Goal: Information Seeking & Learning: Understand process/instructions

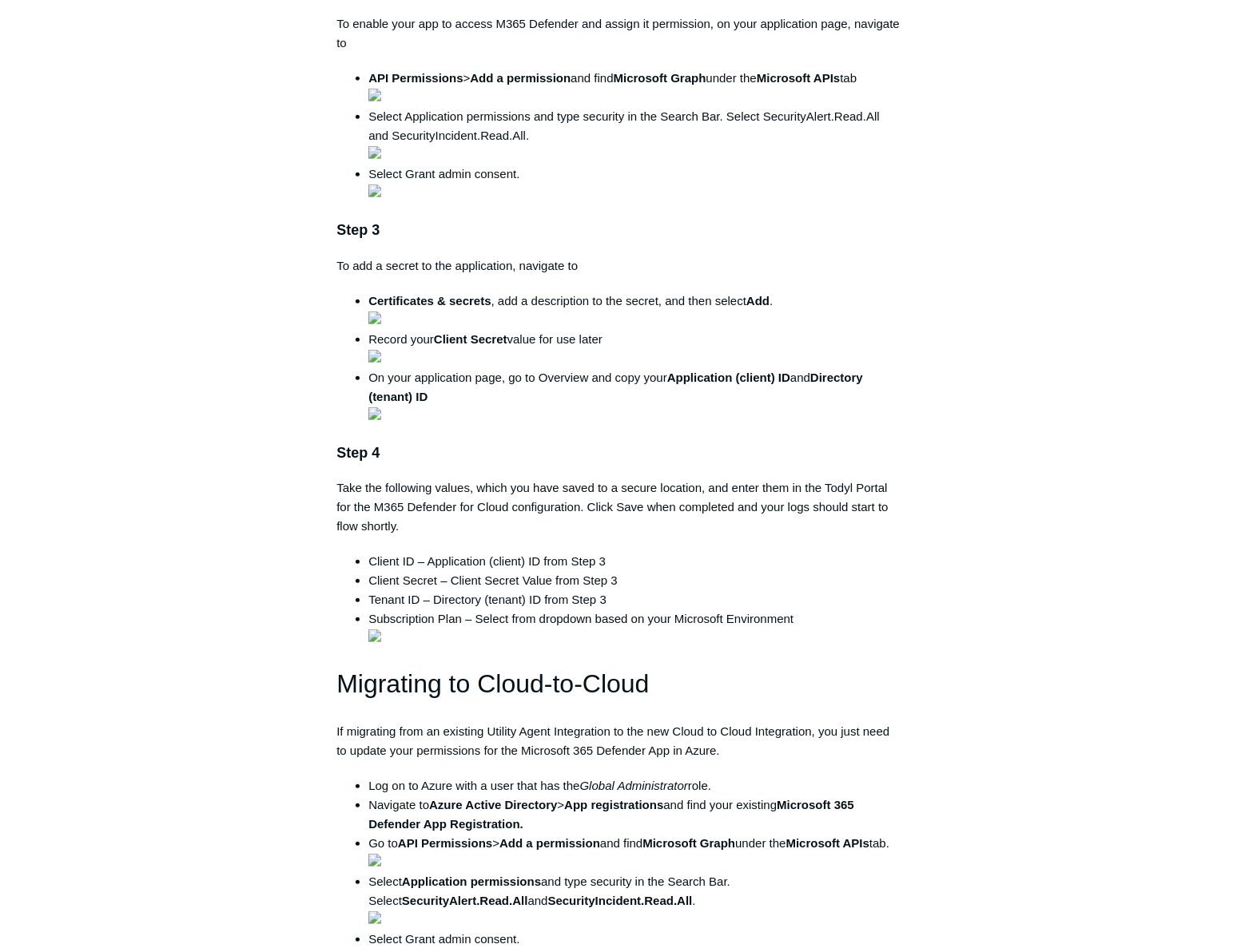
scroll to position [799, 0]
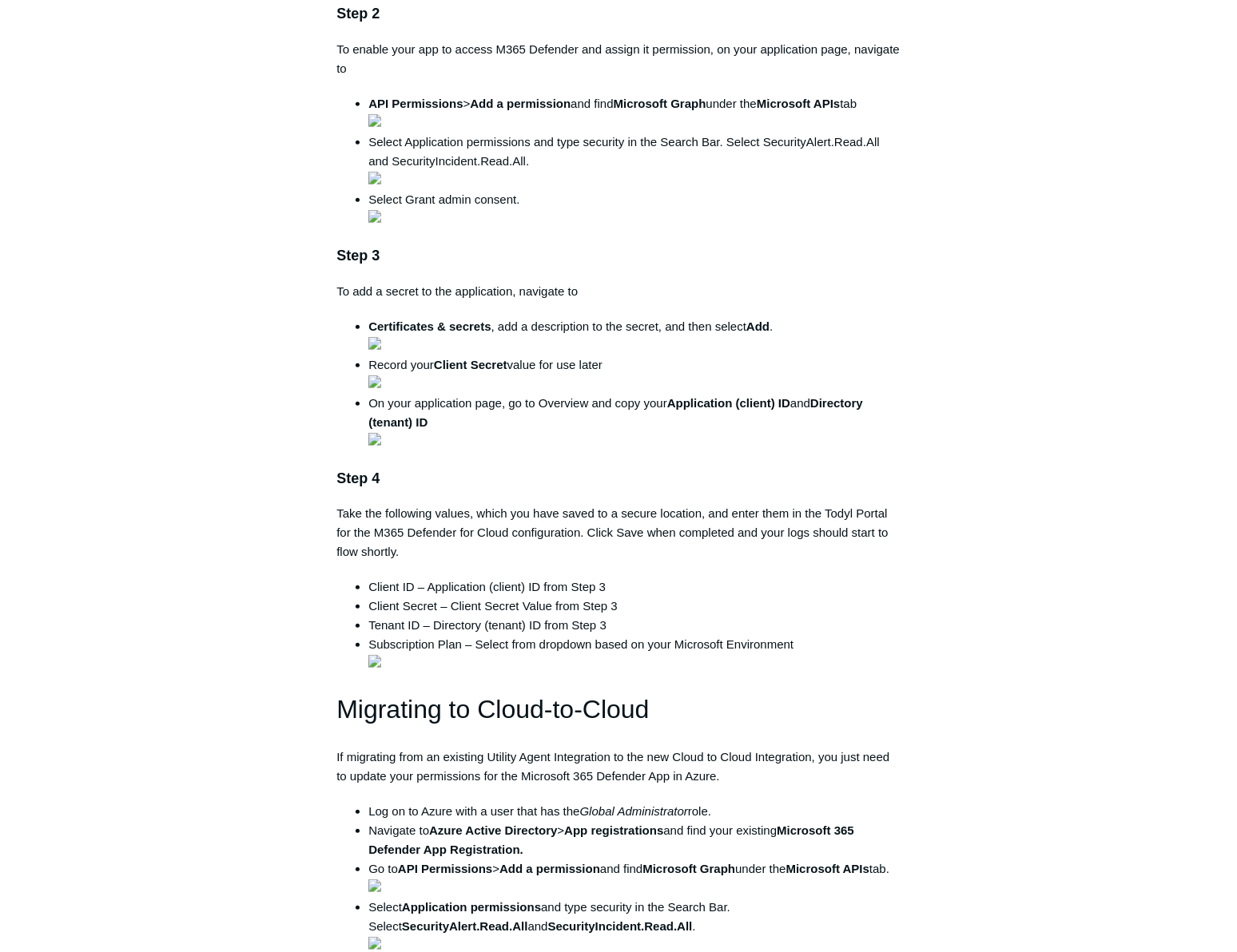
click at [1033, 494] on div "Articles in this section 1Password SIEM Integration Amazon Web Service (AWS) Cl…" at bounding box center [618, 921] width 927 height 3151
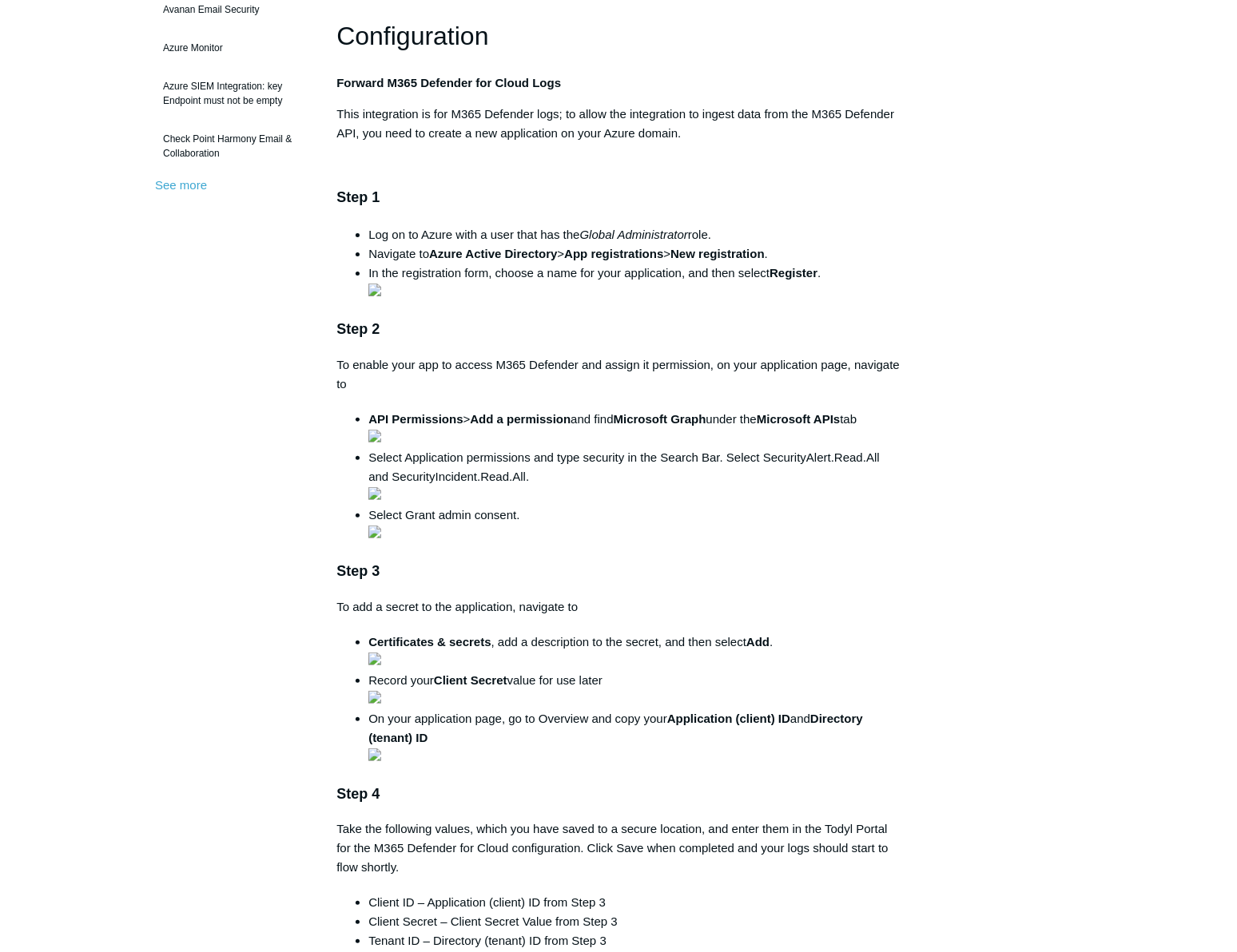
scroll to position [508, 0]
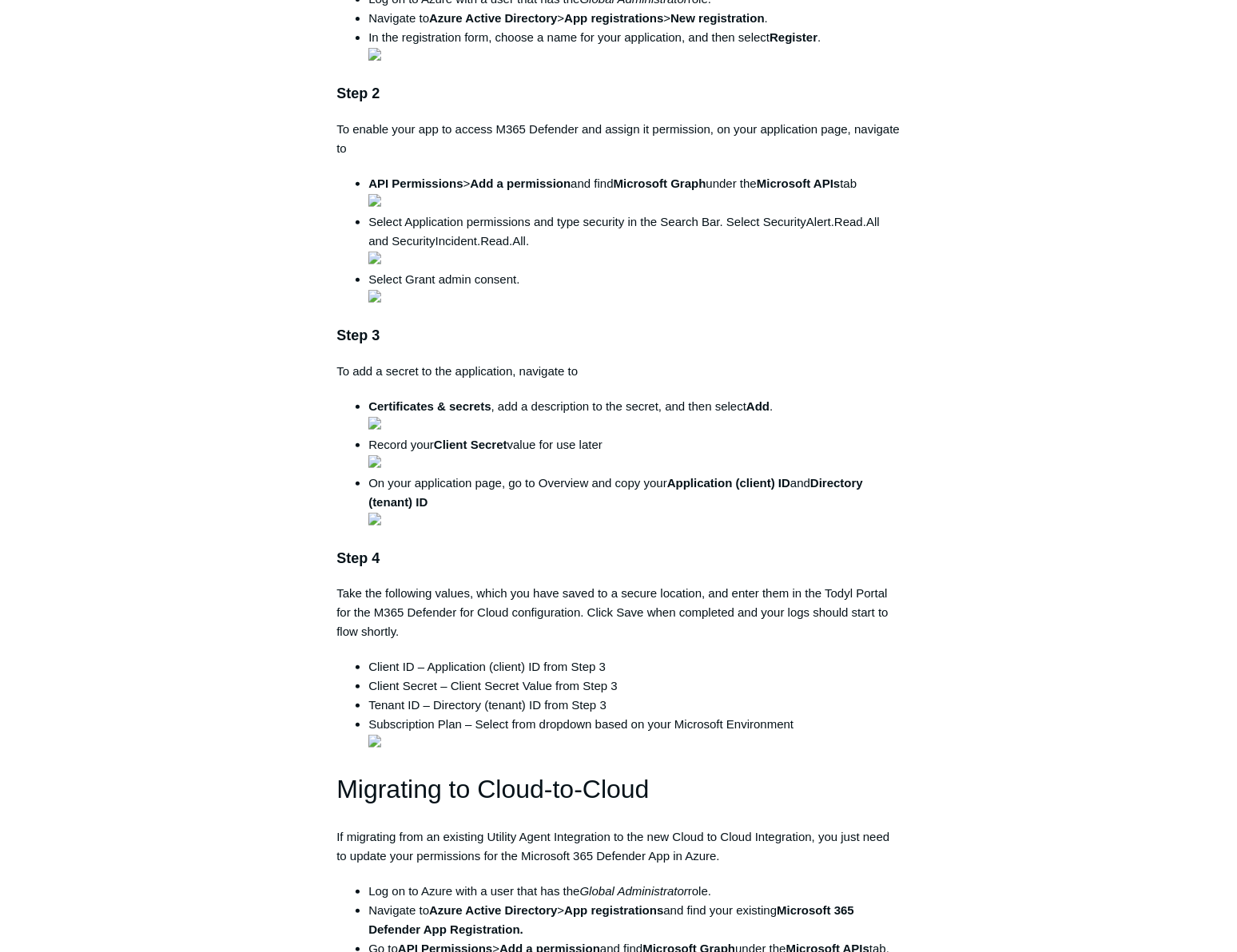
scroll to position [726, 0]
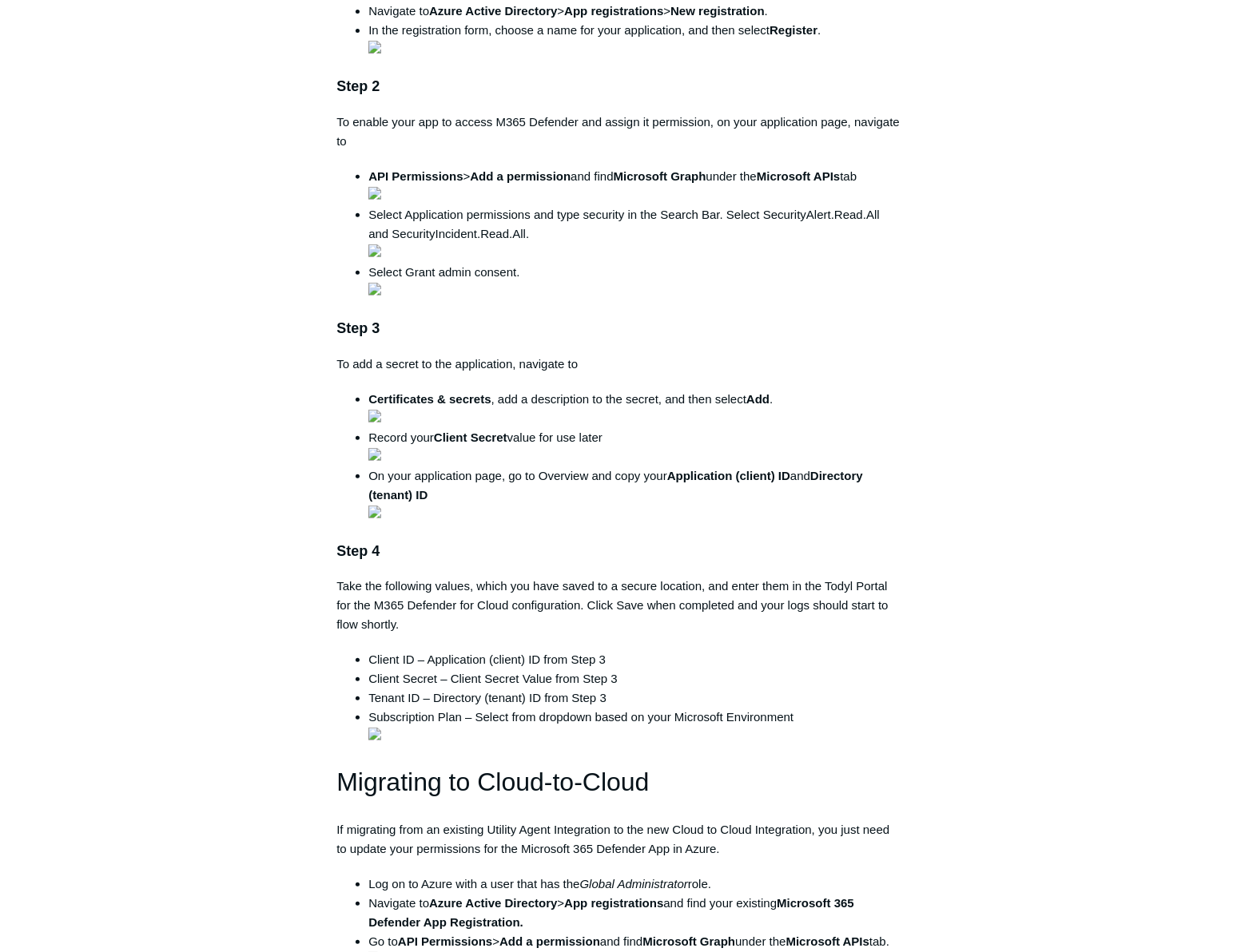
click at [1089, 431] on main "Todyl Support Center Integration Guides SIEM Integrations Articles in this sect…" at bounding box center [618, 949] width 1237 height 3239
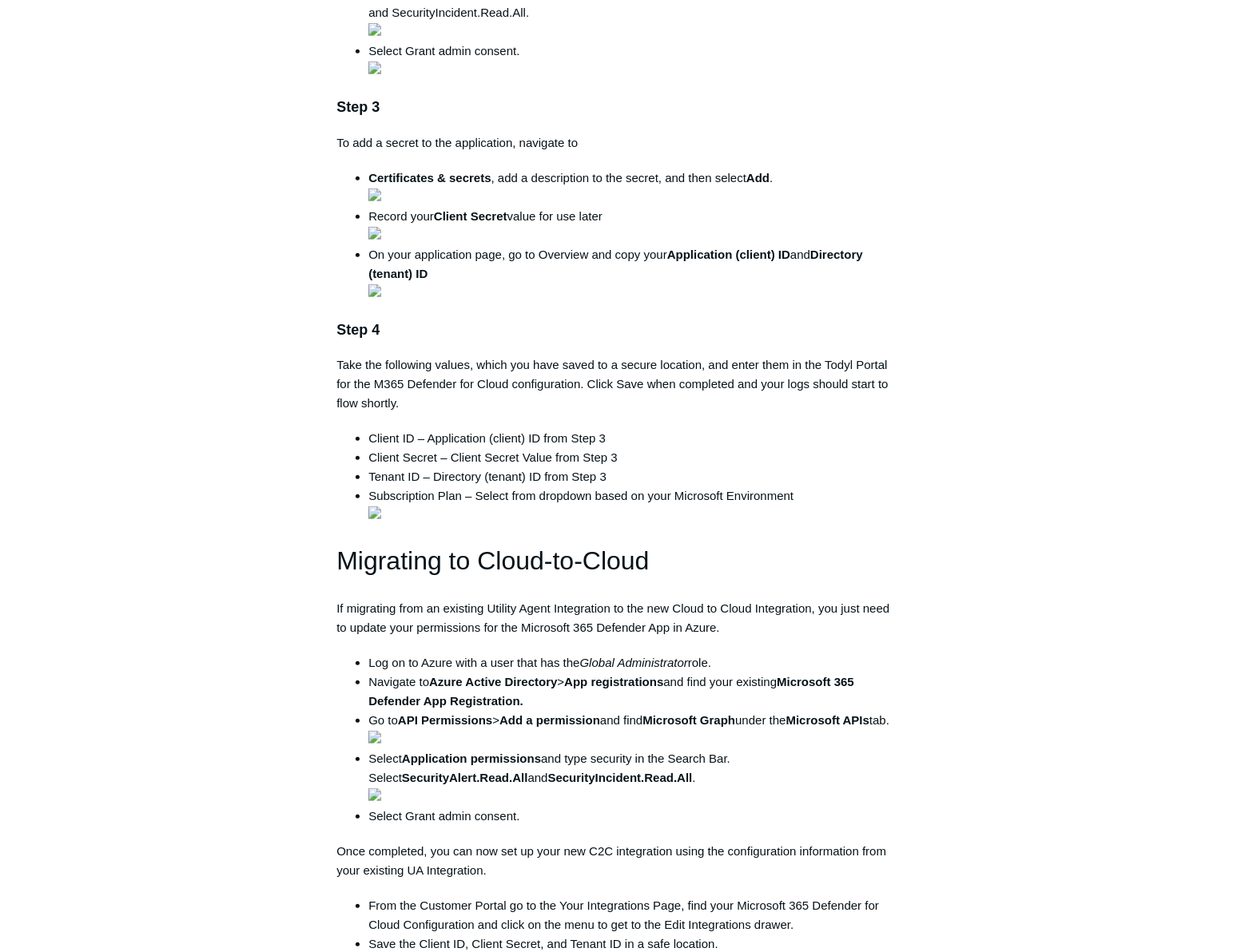
scroll to position [943, 0]
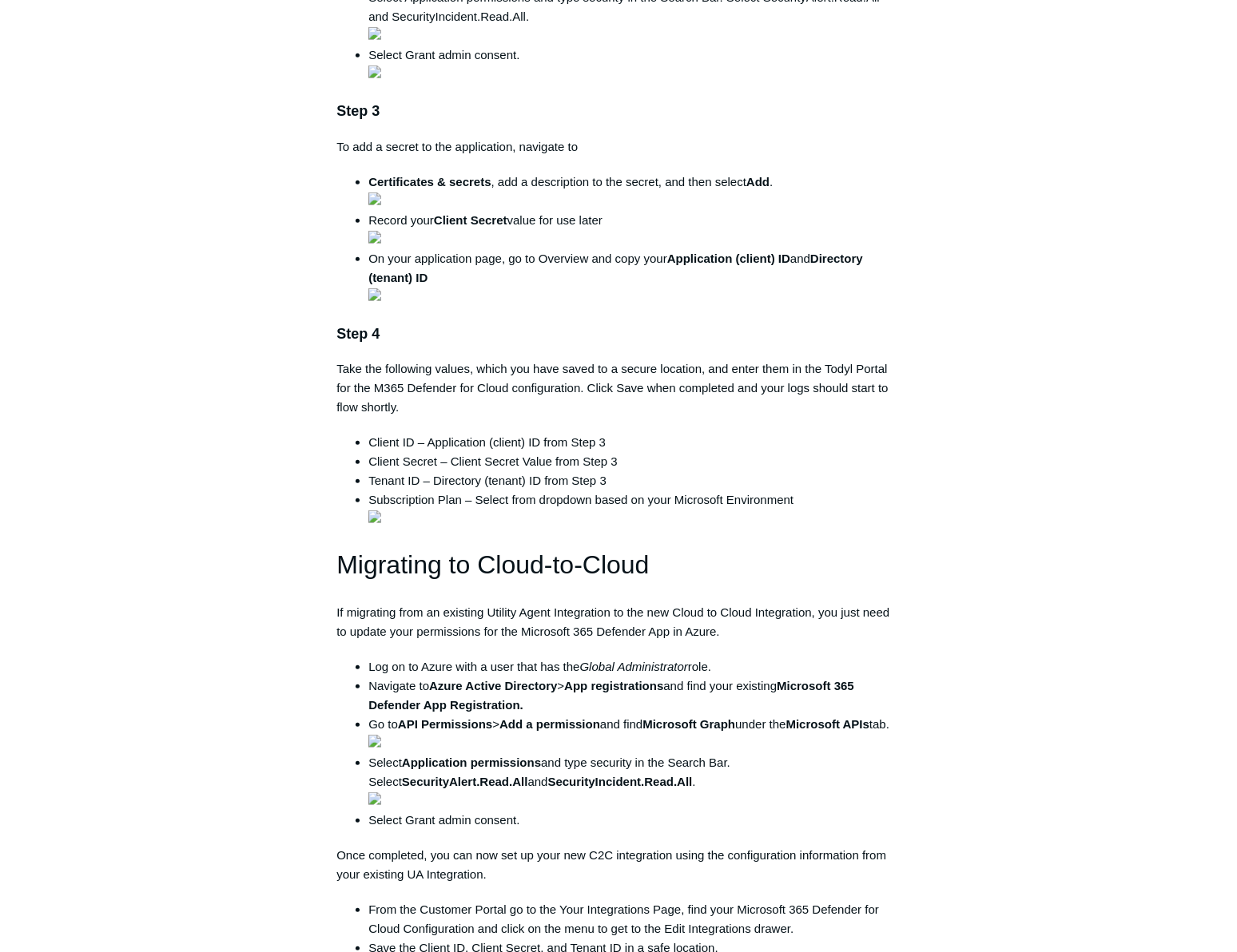
click at [381, 40] on img at bounding box center [374, 33] width 13 height 13
click at [1179, 487] on main "Todyl Support Center Integration Guides SIEM Integrations Articles in this sect…" at bounding box center [618, 732] width 1237 height 3239
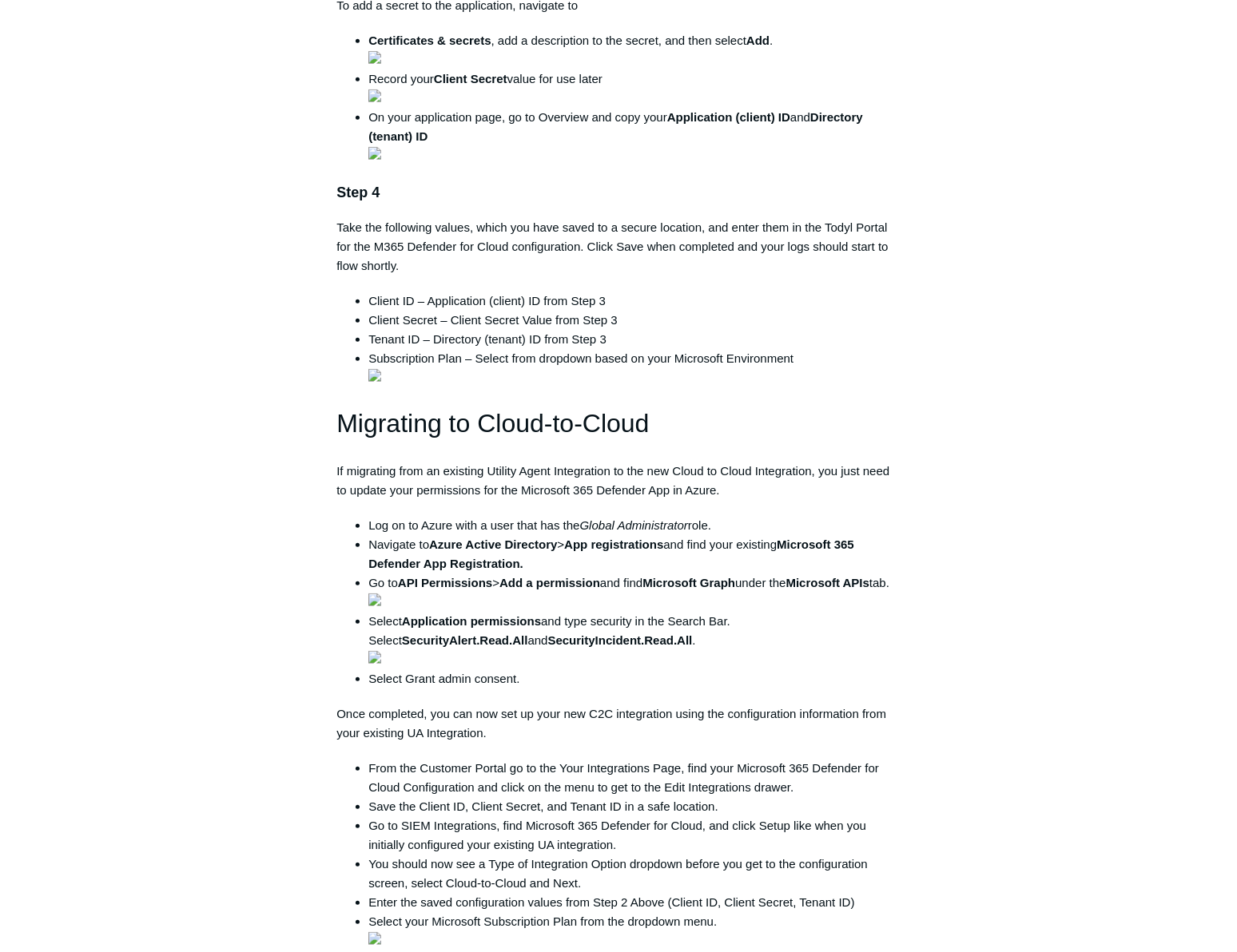
scroll to position [1089, 0]
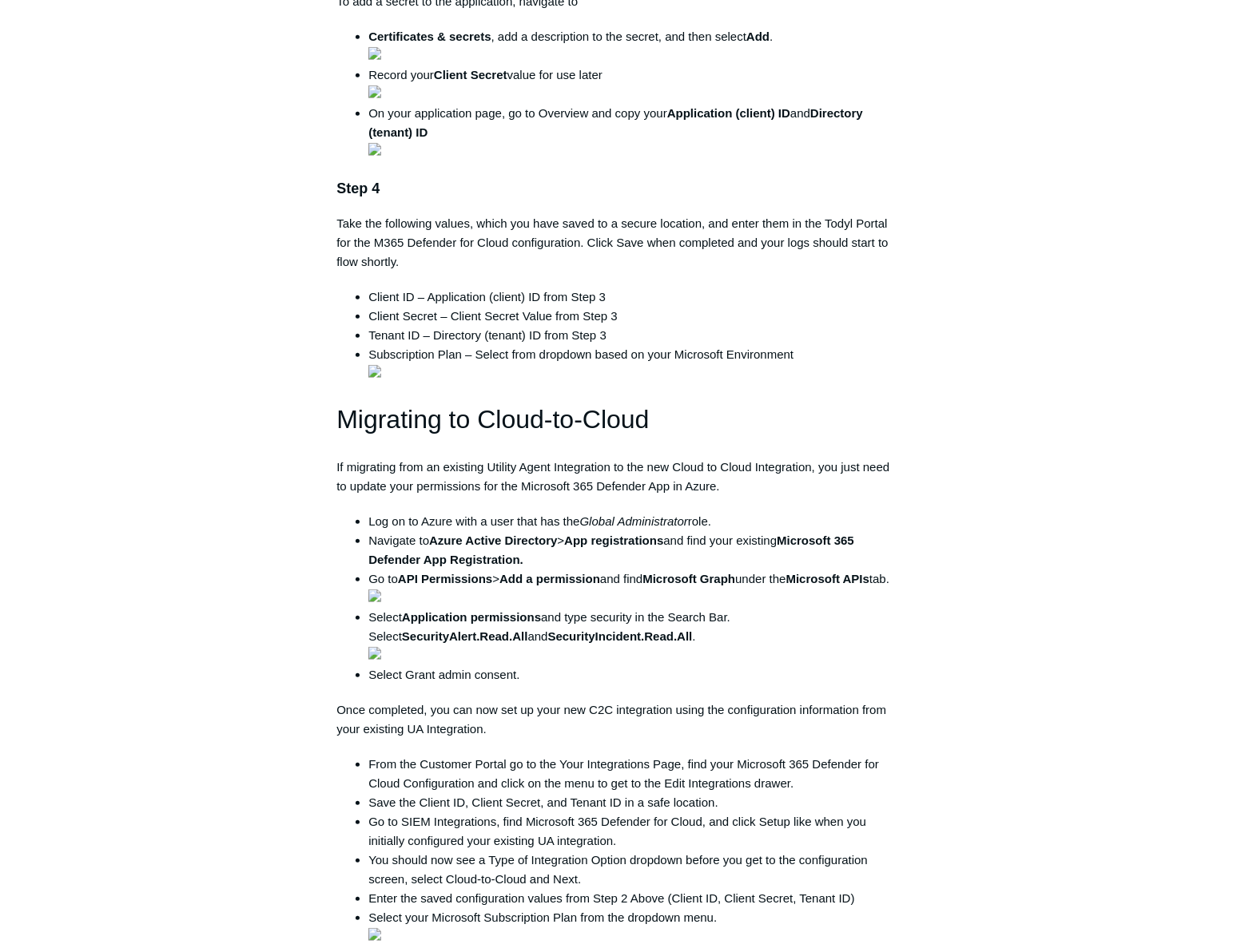
click at [1169, 511] on main "Todyl Support Center Integration Guides SIEM Integrations Articles in this sect…" at bounding box center [618, 587] width 1237 height 3239
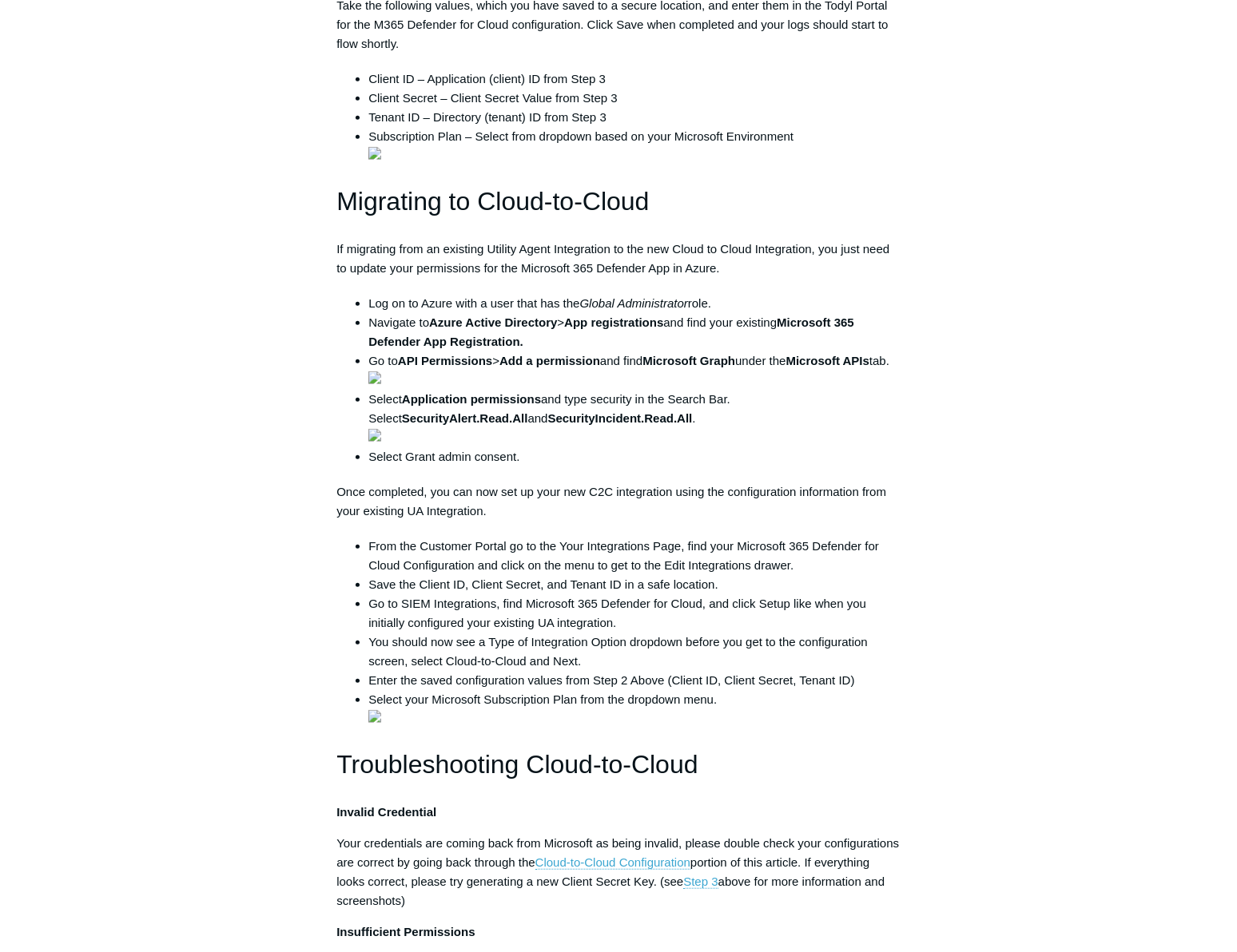
click at [1143, 620] on main "Todyl Support Center Integration Guides SIEM Integrations Articles in this sect…" at bounding box center [618, 368] width 1237 height 3239
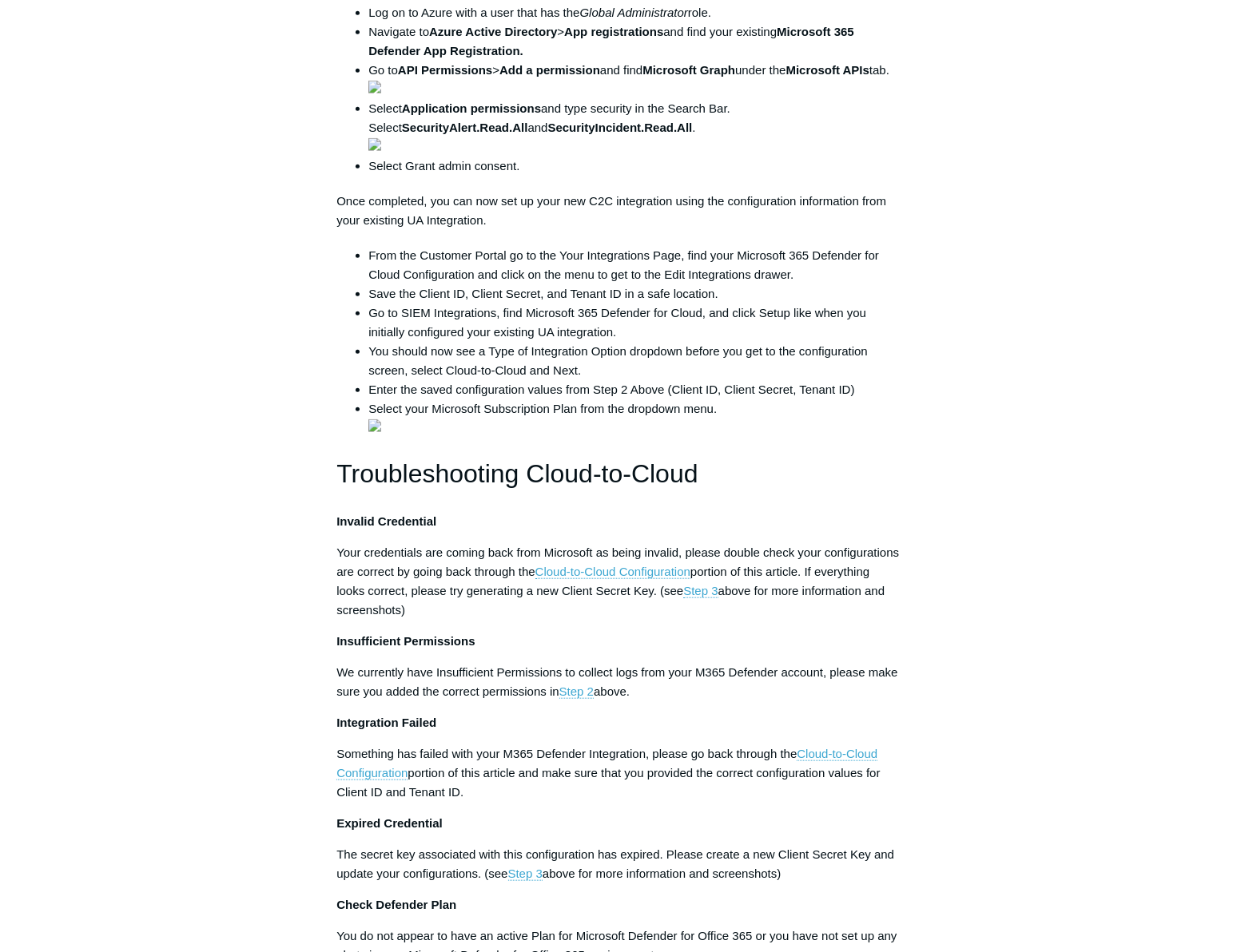
click at [1023, 324] on div "Articles in this section 1Password SIEM Integration Amazon Web Service (AWS) Cl…" at bounding box center [618, 122] width 927 height 3151
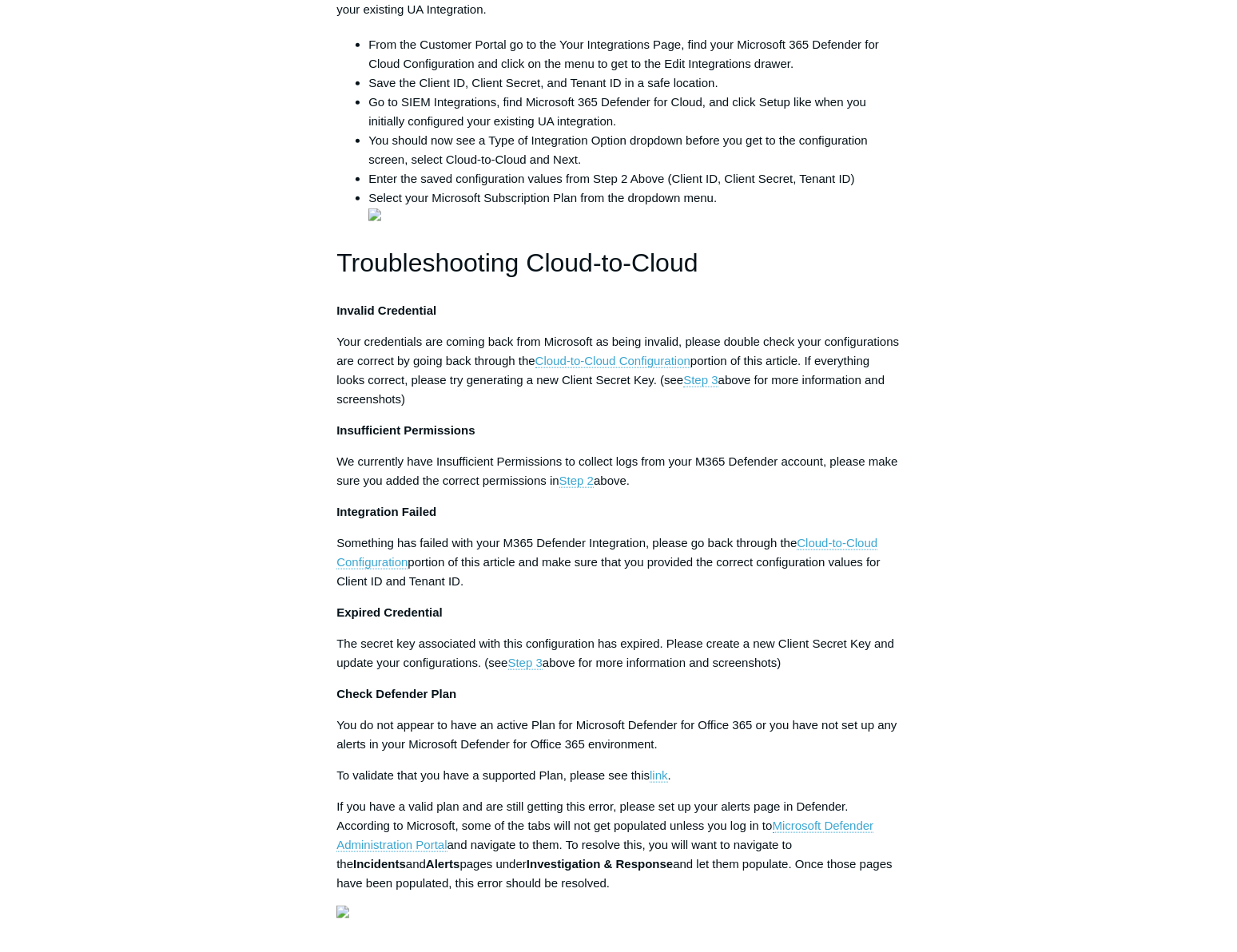
scroll to position [1960, 0]
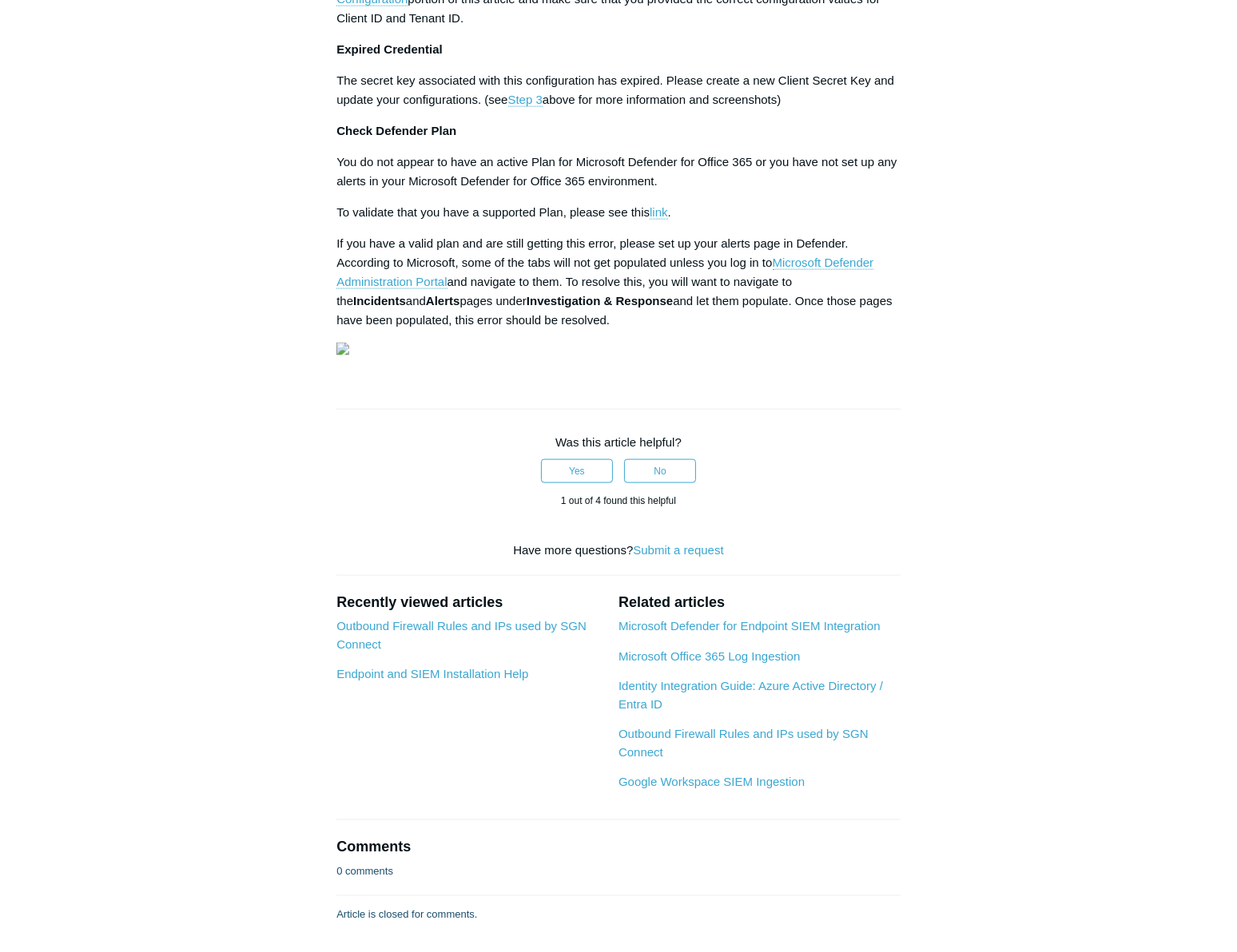
scroll to position [2396, 0]
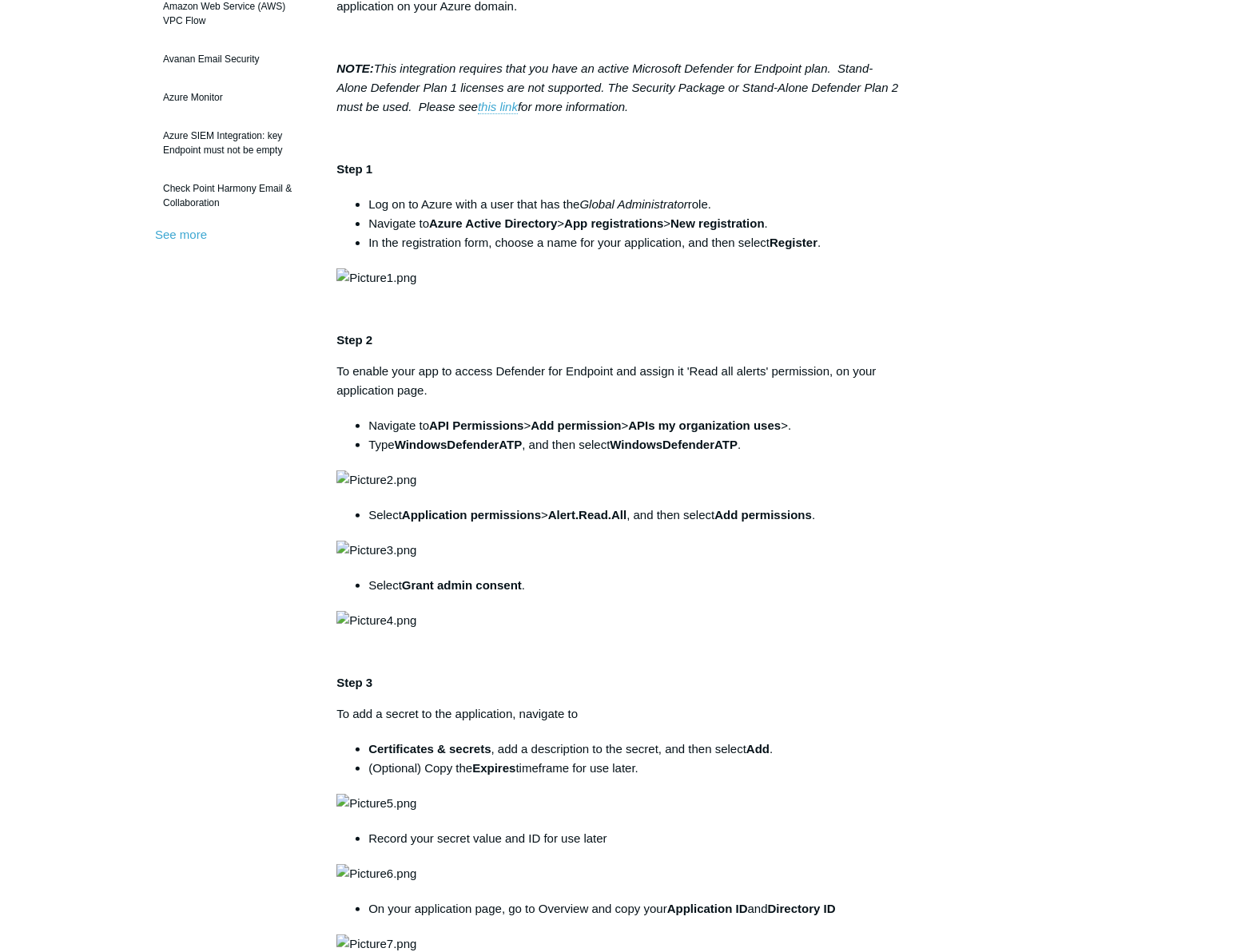
scroll to position [363, 0]
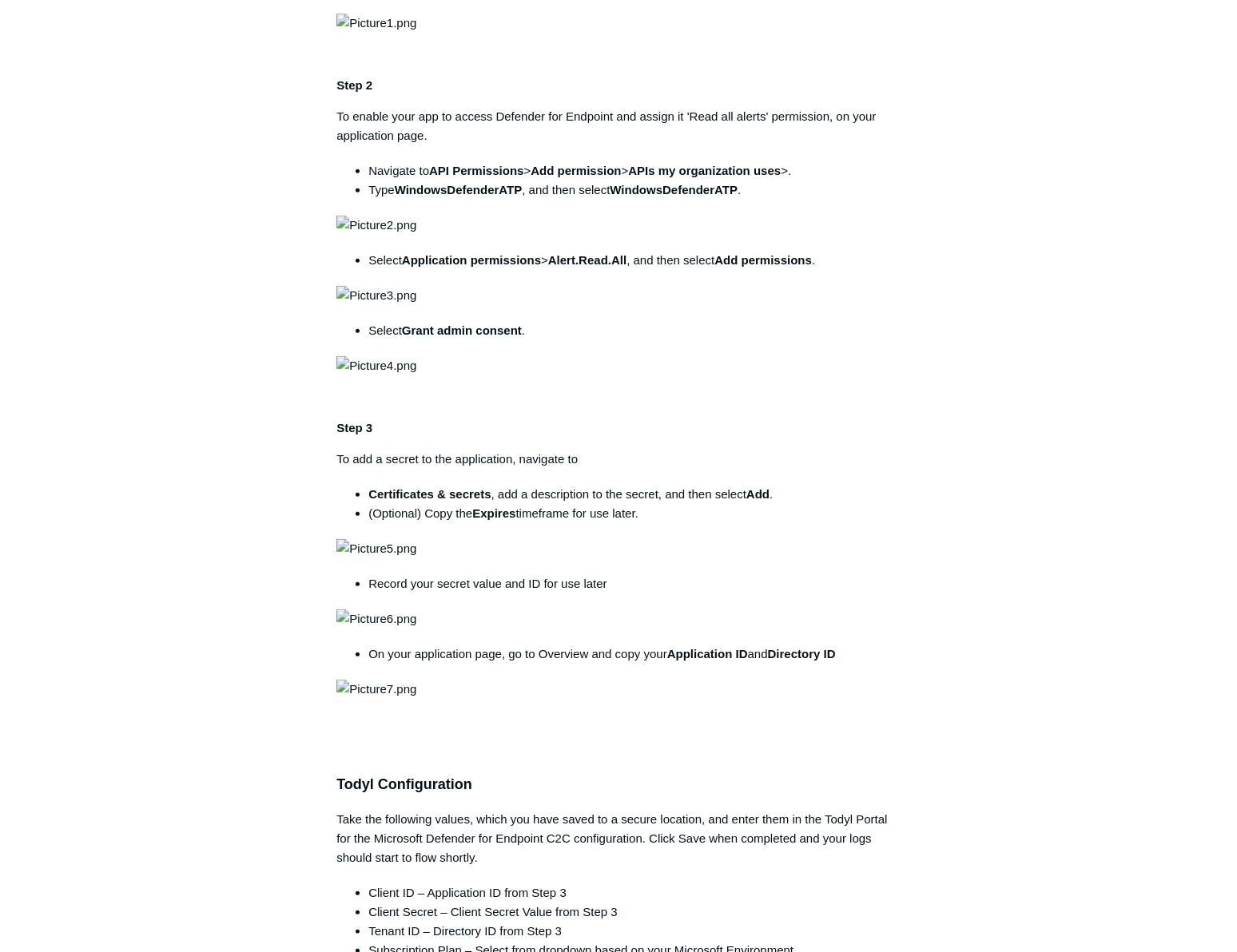
scroll to position [799, 0]
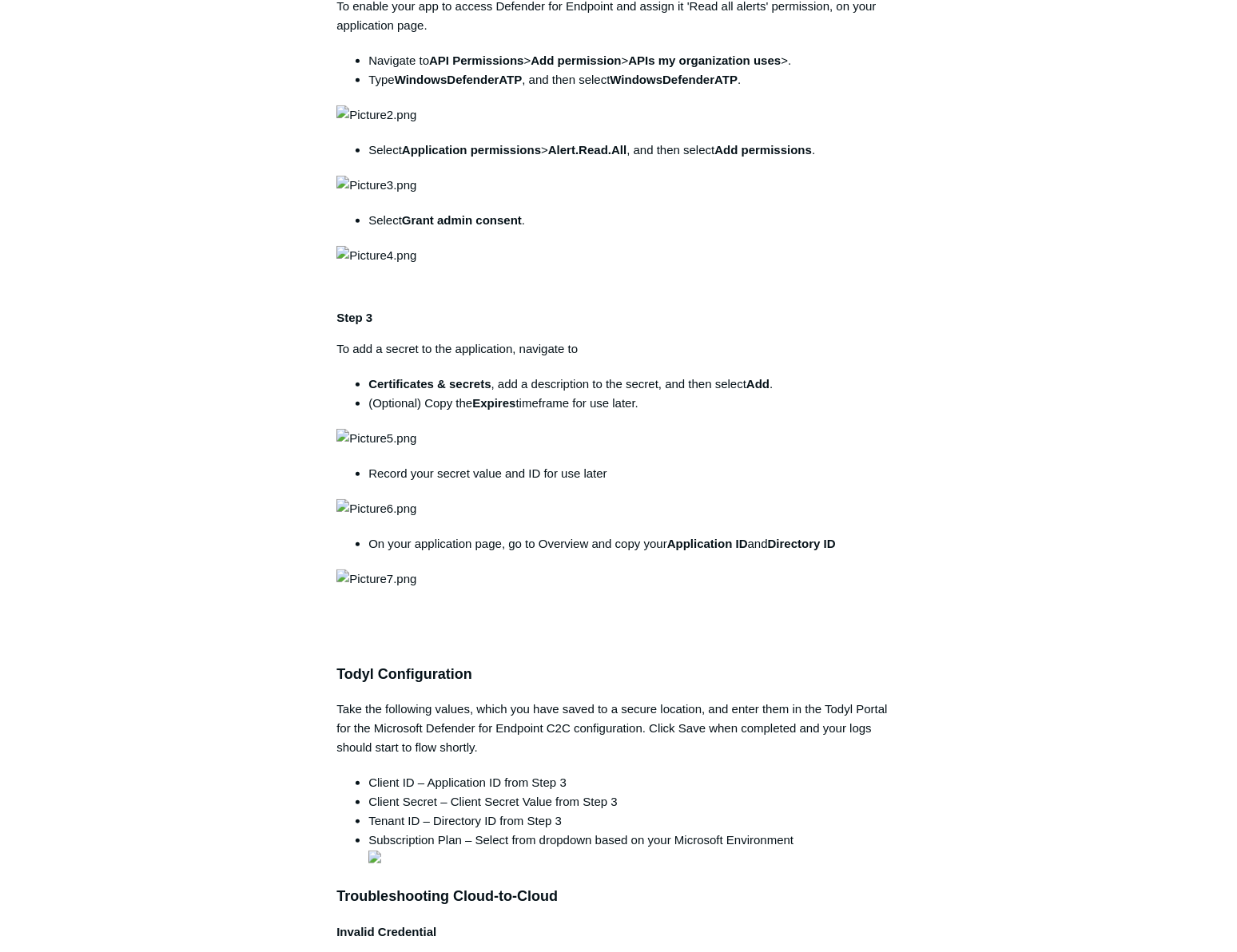
click at [1075, 438] on div "Articles in this section 1Password SIEM Integration Amazon Web Service (AWS) Cl…" at bounding box center [618, 718] width 927 height 2746
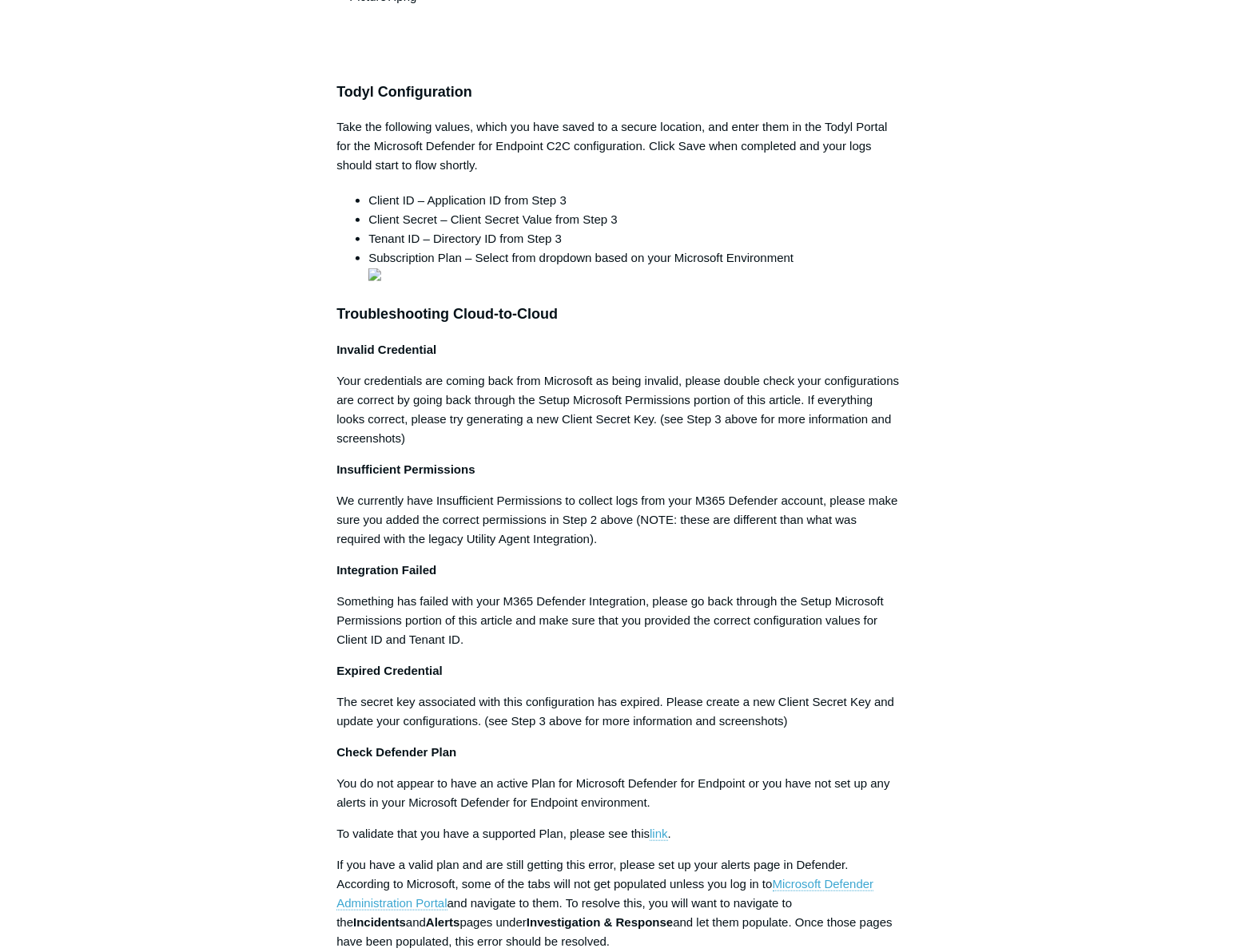
scroll to position [1452, 0]
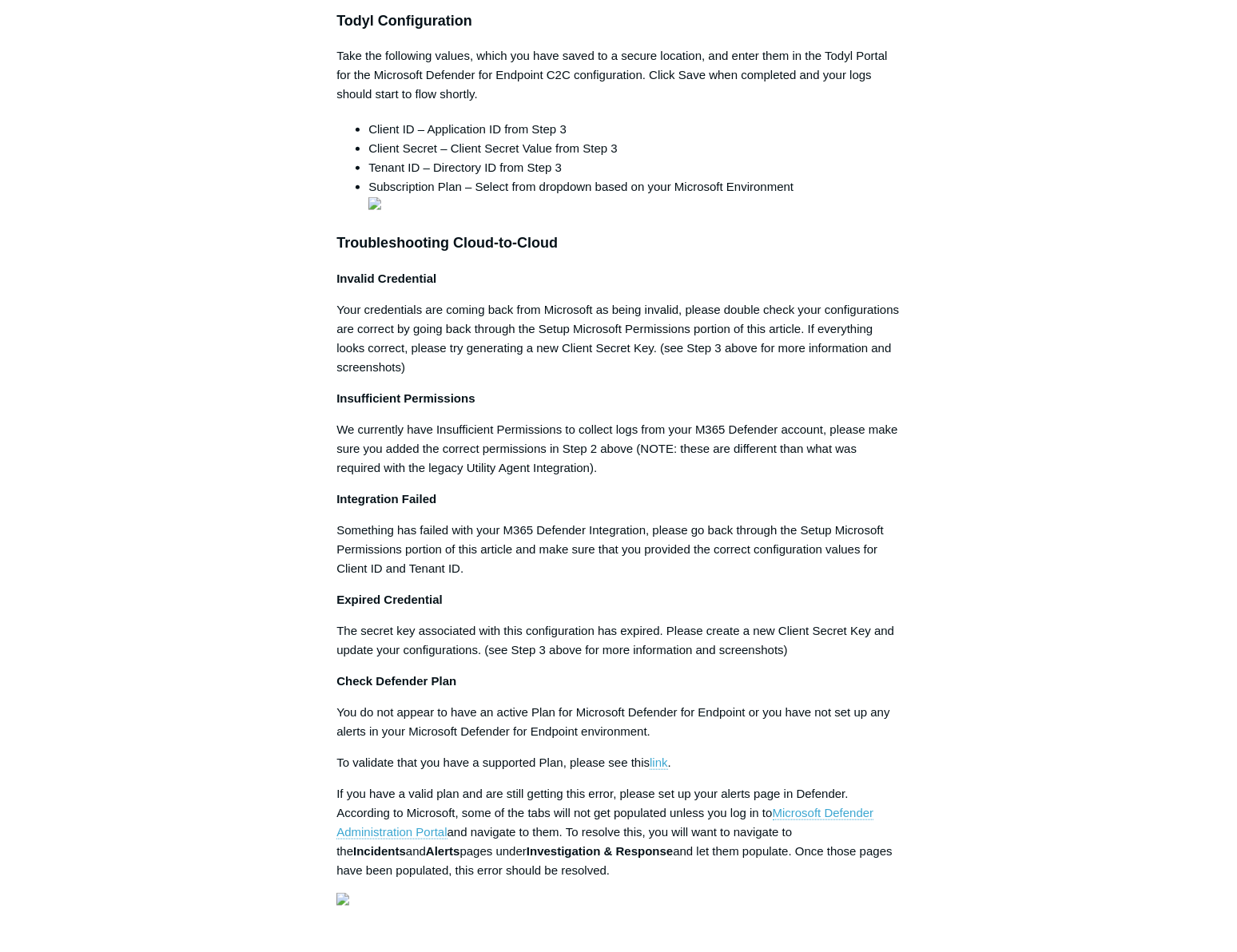
click at [974, 524] on div "Articles in this section 1Password SIEM Integration Amazon Web Service (AWS) Cl…" at bounding box center [618, 65] width 927 height 2746
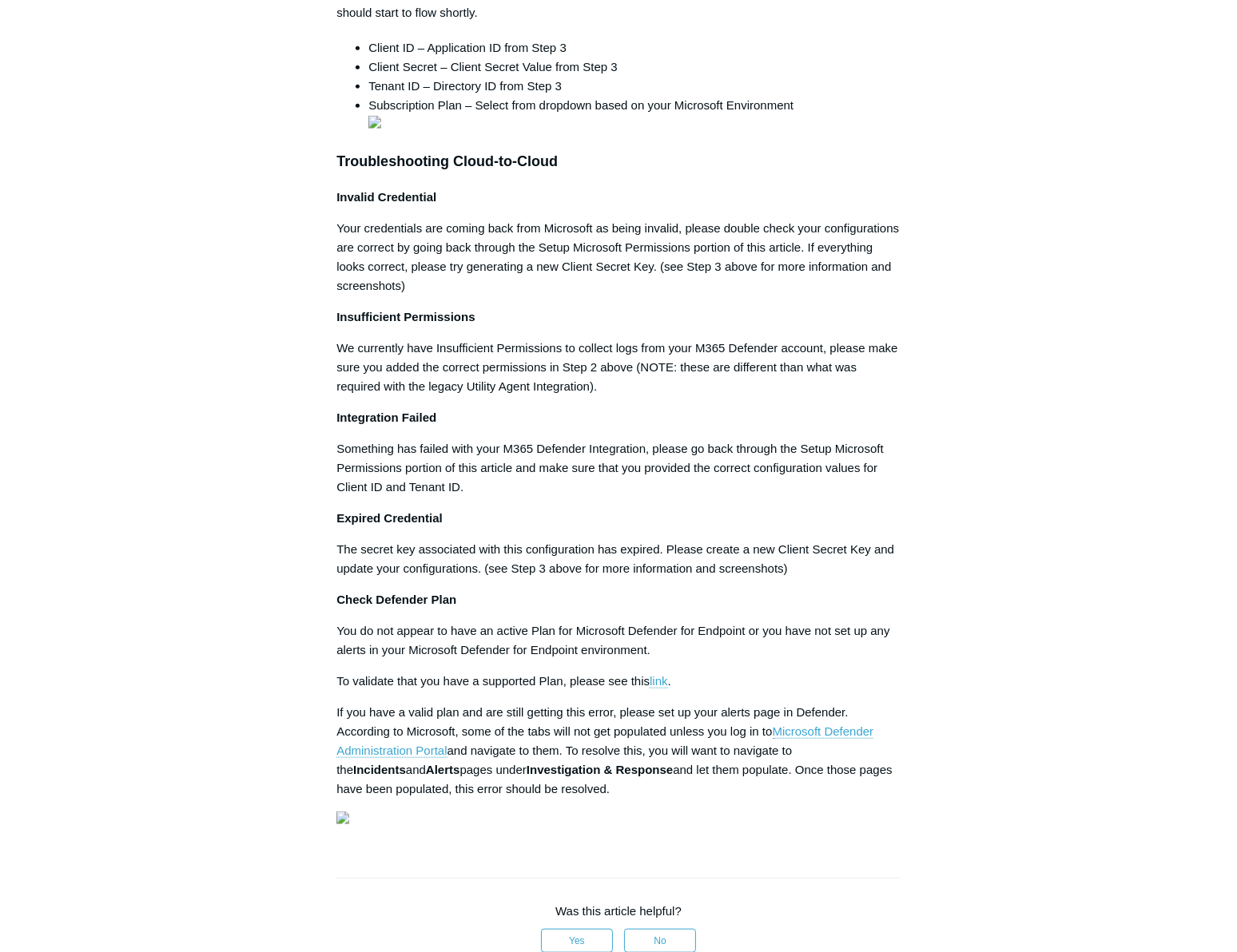
scroll to position [1598, 0]
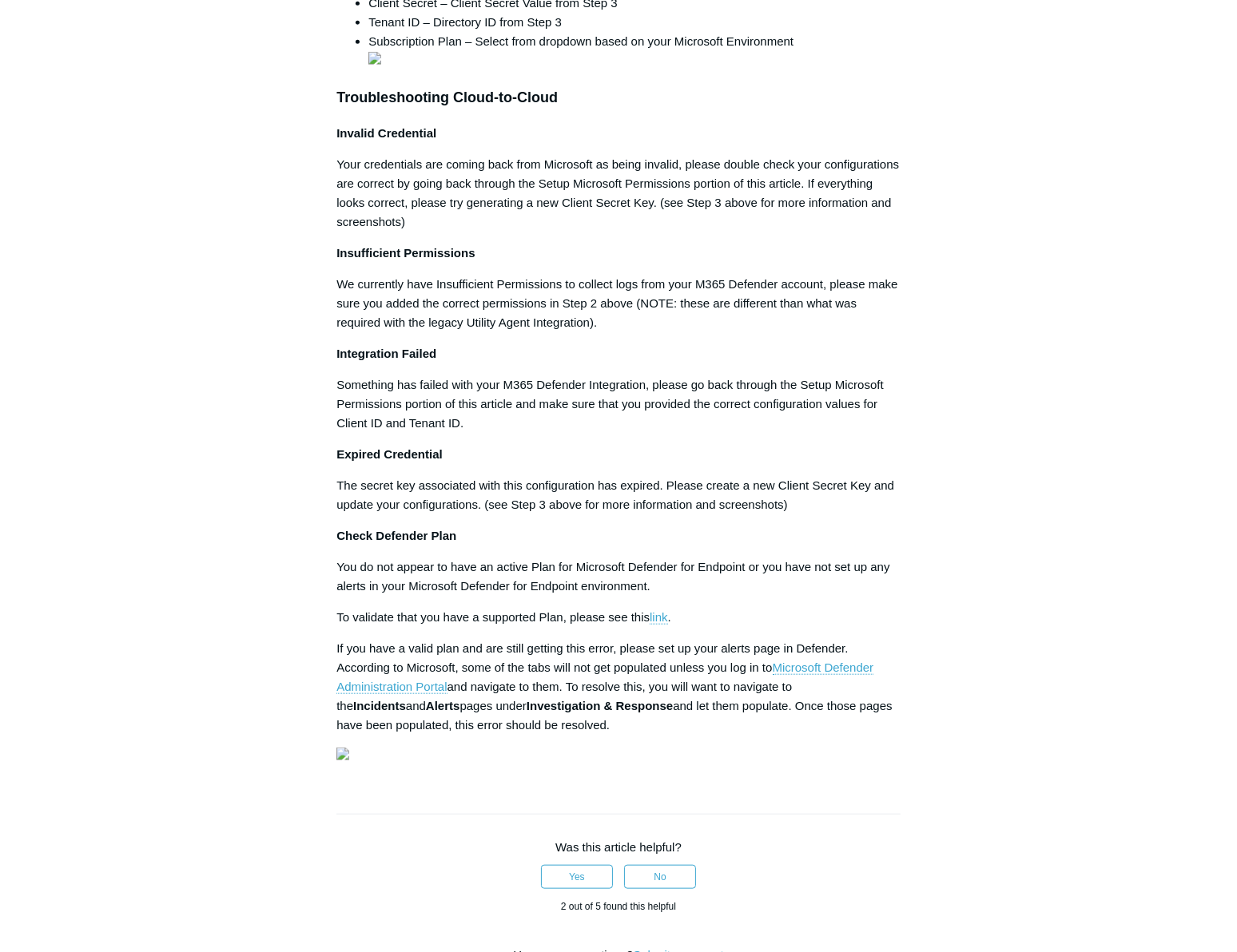
drag, startPoint x: 855, startPoint y: 465, endPoint x: 920, endPoint y: 480, distance: 66.7
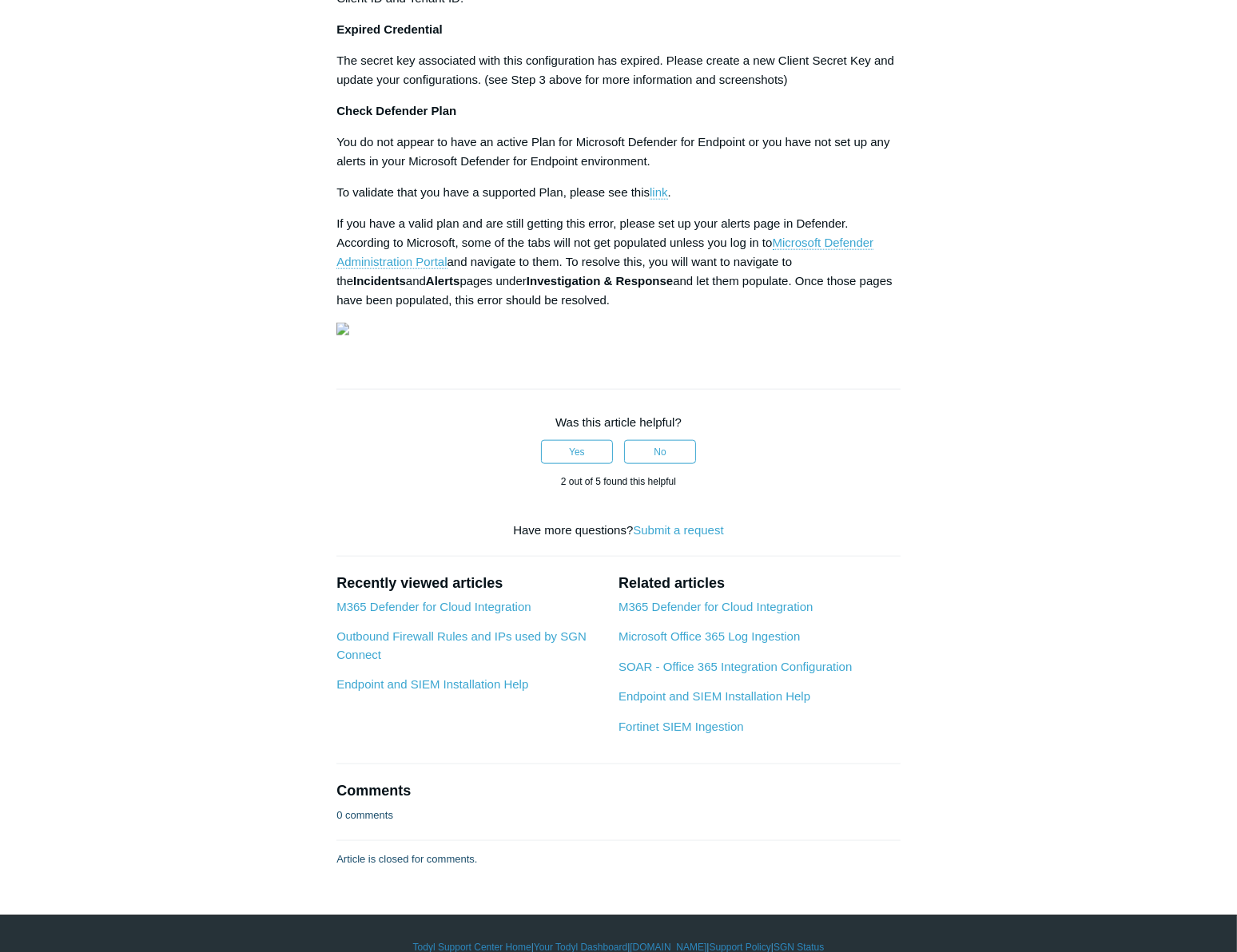
scroll to position [2106, 0]
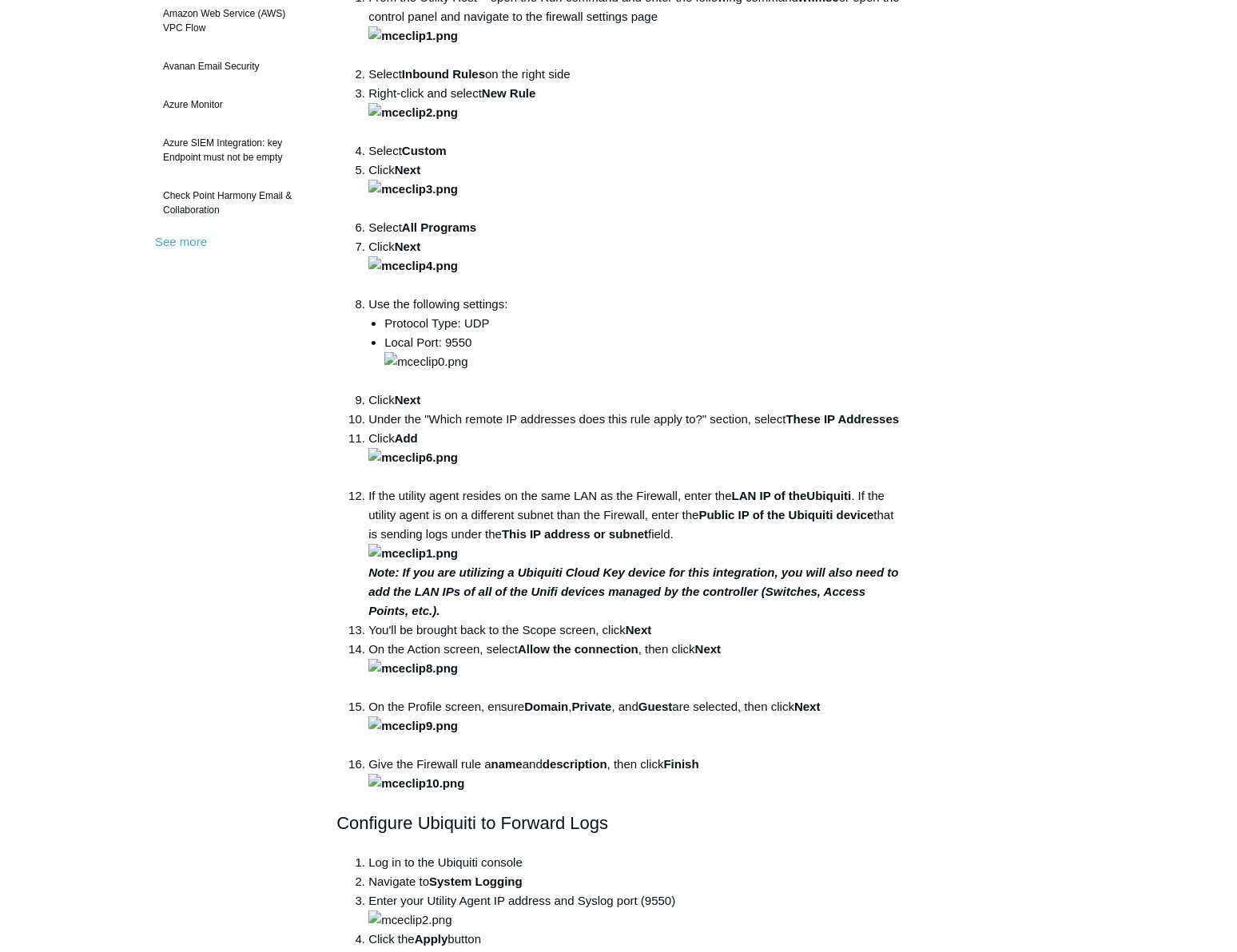
scroll to position [217, 0]
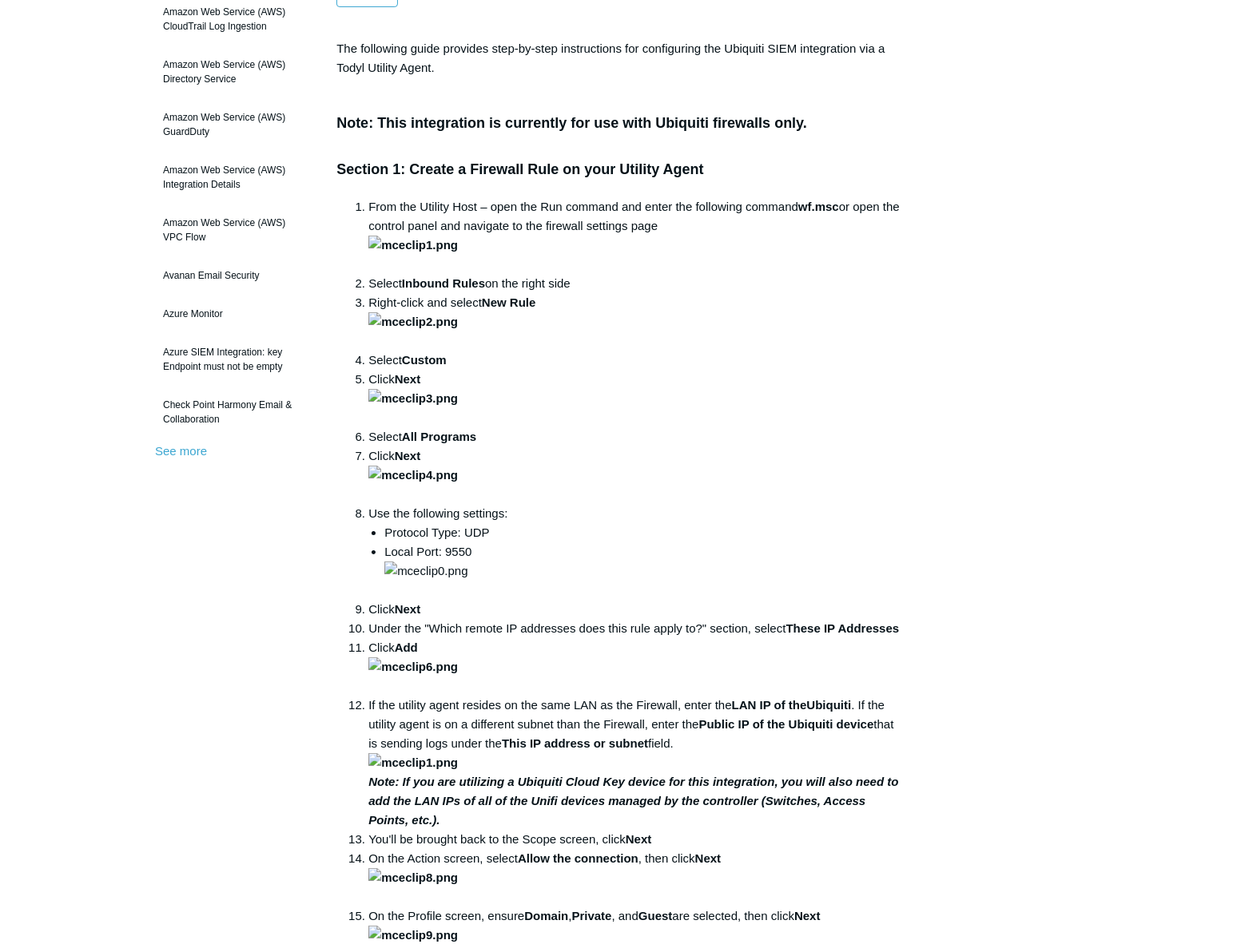
click at [1018, 638] on div "Articles in this section 1Password SIEM Integration Amazon Web Service (AWS) Cl…" at bounding box center [618, 930] width 927 height 2006
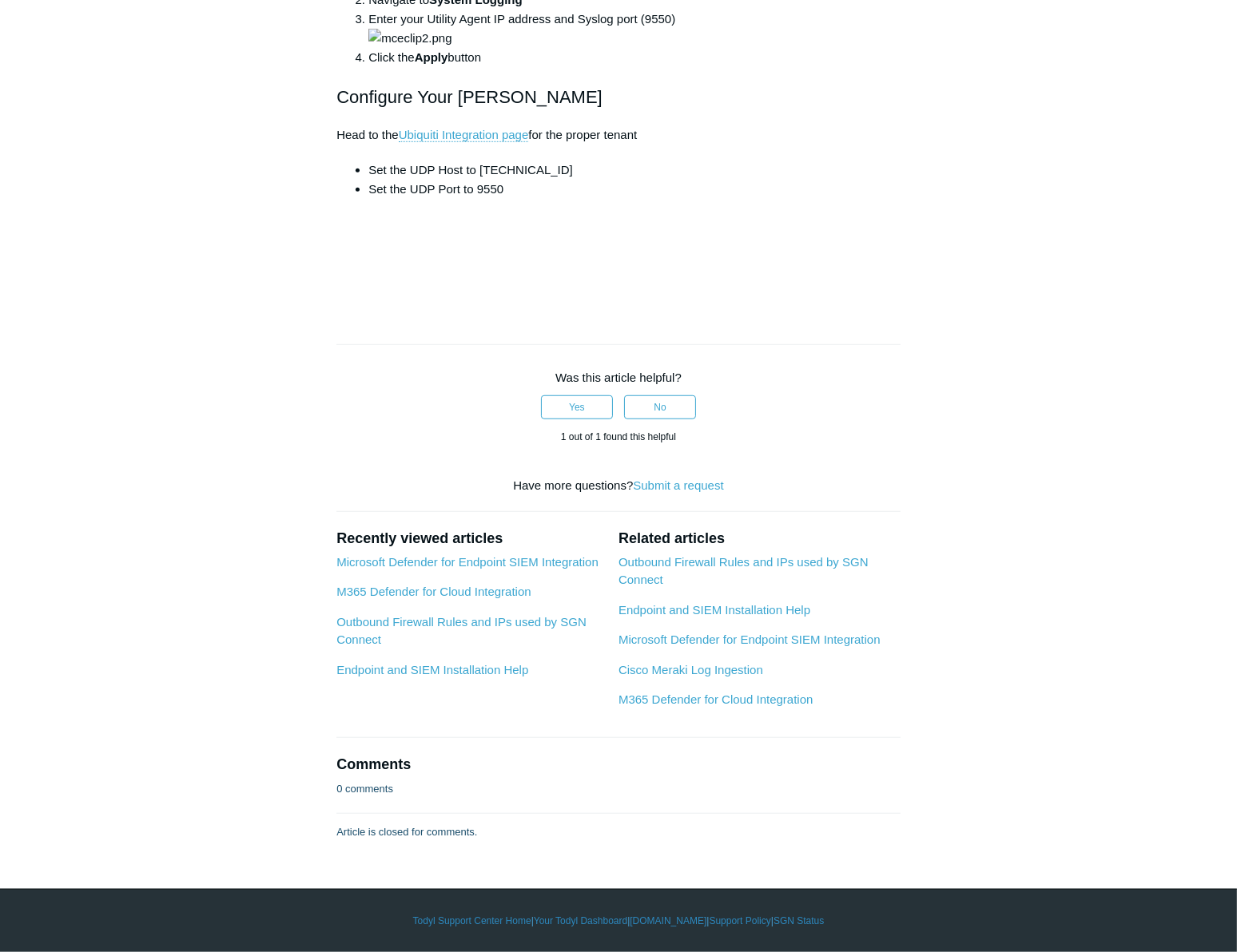
scroll to position [4794, 0]
